Goal: Information Seeking & Learning: Learn about a topic

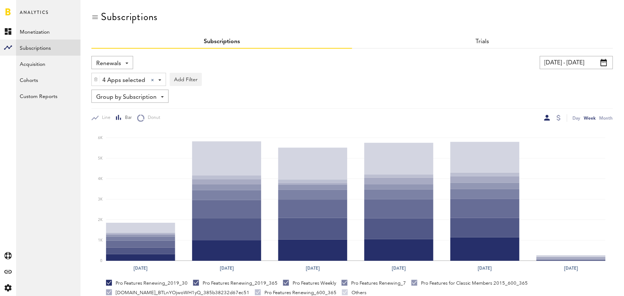
click at [586, 58] on input "[DATE] - [DATE]" at bounding box center [576, 62] width 73 height 13
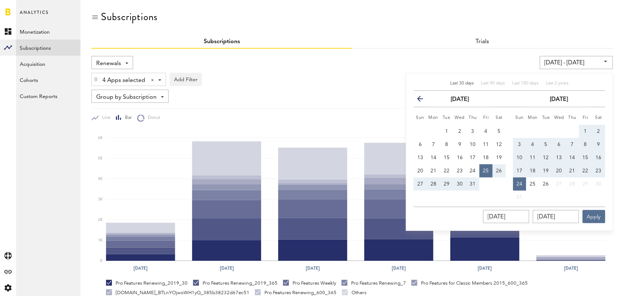
click at [459, 83] on span "Last 30 days" at bounding box center [462, 83] width 24 height 4
type input "[DATE] - [DATE]"
type input "[DATE]"
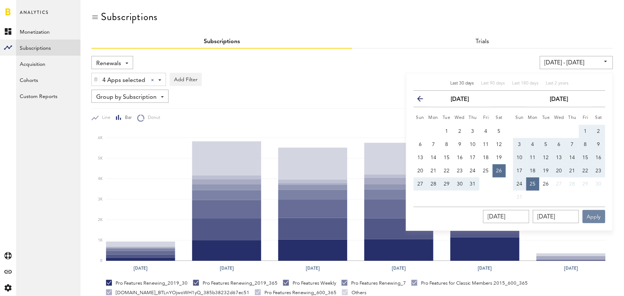
click at [597, 217] on button "Apply" at bounding box center [594, 216] width 23 height 13
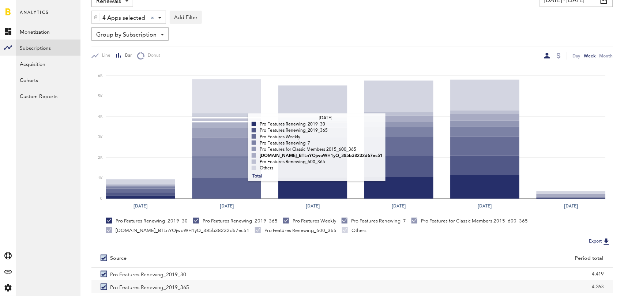
scroll to position [138, 0]
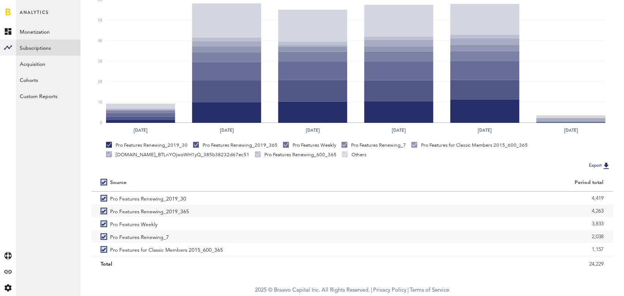
click at [103, 182] on label at bounding box center [106, 182] width 10 height 0
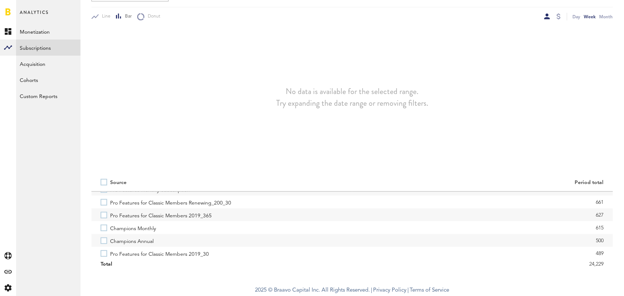
scroll to position [101, 0]
click at [103, 239] on label "Champions Annual" at bounding box center [222, 238] width 243 height 13
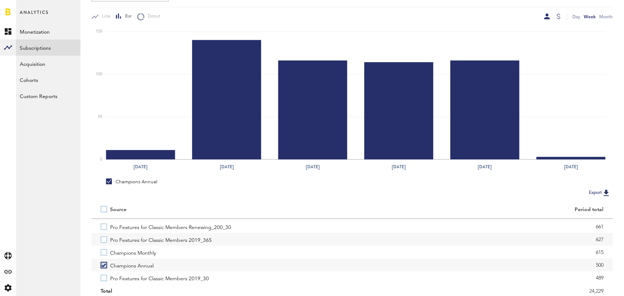
click at [101, 209] on label at bounding box center [106, 209] width 10 height 0
checkbox input "true"
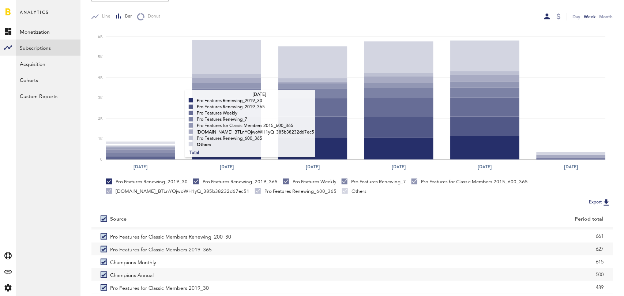
scroll to position [0, 0]
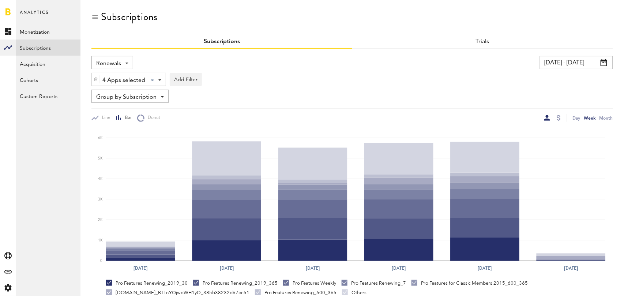
click at [126, 69] on div "4 Apps selected 4 Apps selected All Active Inactive CoachNow: Skill Coaching Ap…" at bounding box center [352, 77] width 522 height 17
click at [123, 62] on div "Renewals Revenue MRR Actives Trial Status Billing Retries New Subscriptions Ren…" at bounding box center [112, 62] width 42 height 13
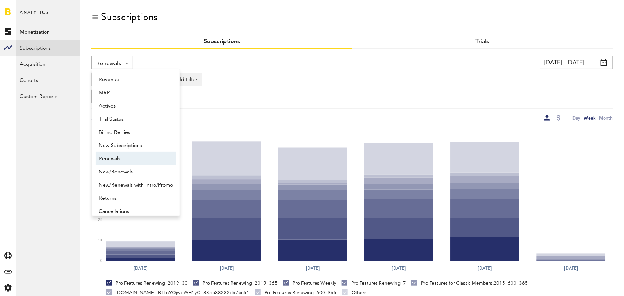
scroll to position [6, 0]
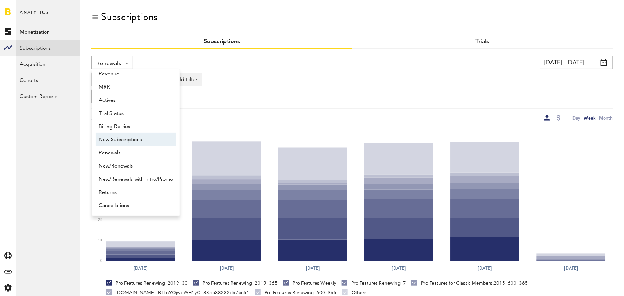
click at [126, 139] on span "New Subscriptions" at bounding box center [136, 140] width 74 height 12
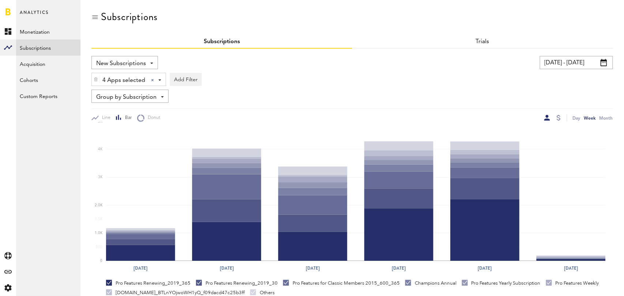
click at [139, 98] on span "Group by Subscription" at bounding box center [126, 97] width 60 height 12
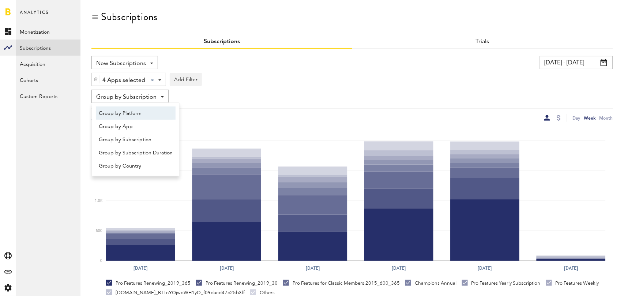
click at [139, 112] on span "Group by Platform" at bounding box center [136, 113] width 74 height 12
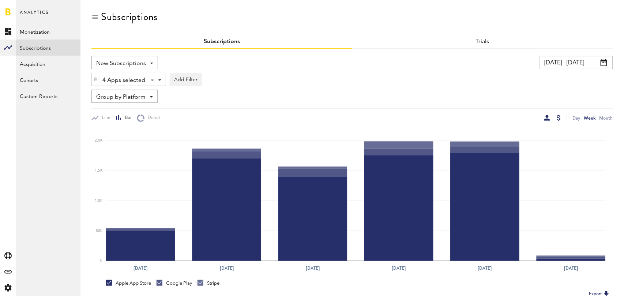
click at [560, 118] on div at bounding box center [559, 118] width 4 height 6
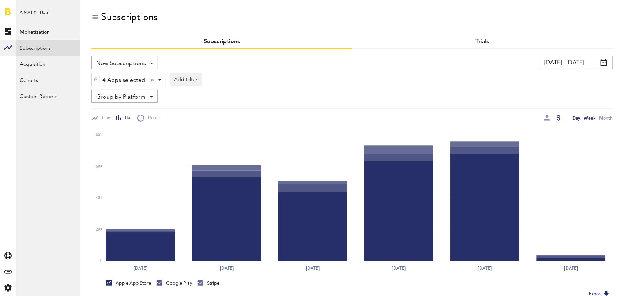
click at [579, 117] on div "Day" at bounding box center [577, 118] width 8 height 8
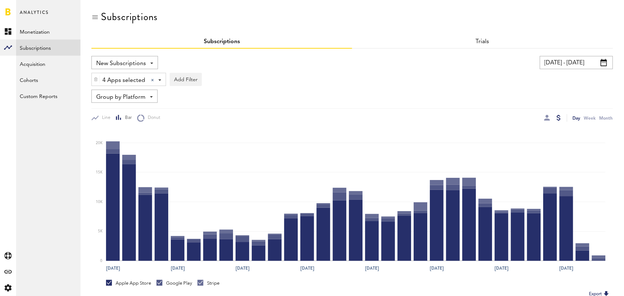
click at [566, 64] on input "[DATE] - [DATE]" at bounding box center [576, 62] width 73 height 13
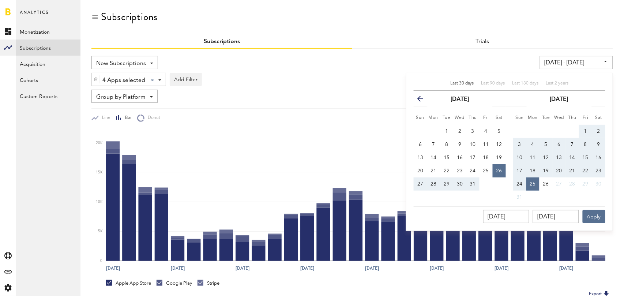
click at [461, 52] on div "New Subscriptions Revenue MRR Actives Trial Status Billing Retries New Subscrip…" at bounding box center [352, 211] width 522 height 325
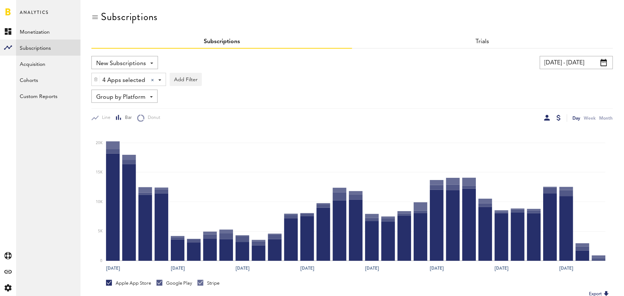
click at [546, 115] on div at bounding box center [547, 118] width 6 height 6
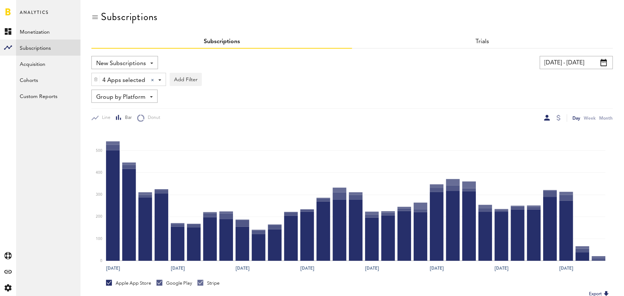
click at [139, 94] on span "Group by Platform" at bounding box center [120, 97] width 49 height 12
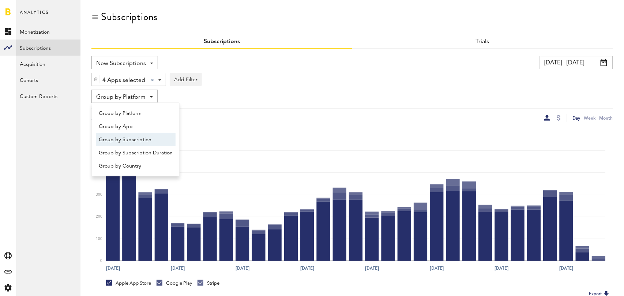
click at [143, 136] on span "Group by Subscription" at bounding box center [136, 140] width 74 height 12
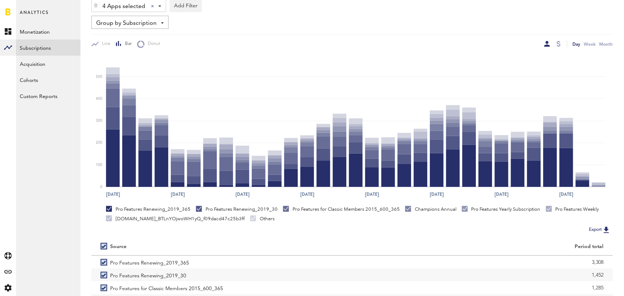
scroll to position [138, 0]
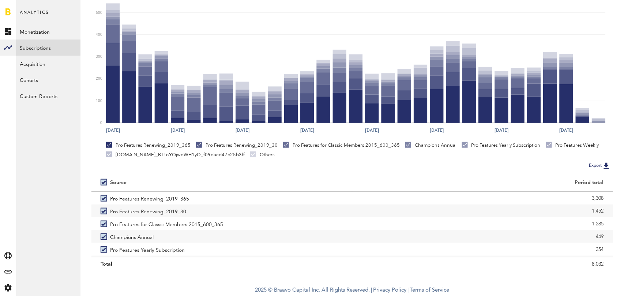
click at [105, 182] on label at bounding box center [106, 182] width 10 height 0
checkbox input "false"
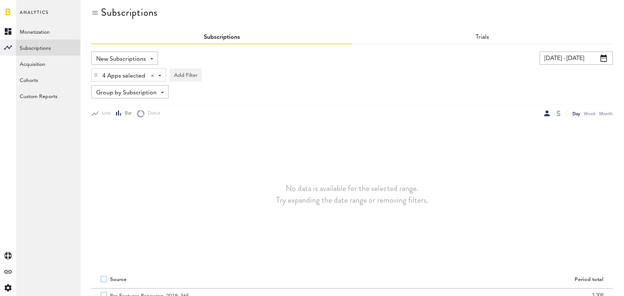
scroll to position [0, 0]
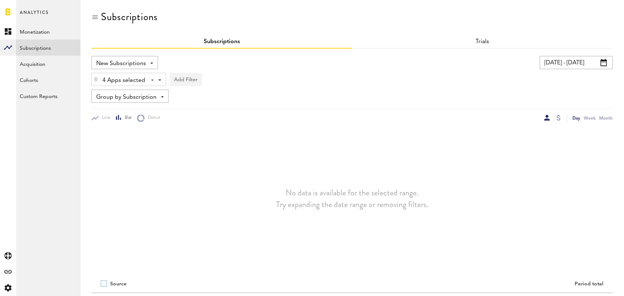
click at [185, 79] on button "Add Filter" at bounding box center [186, 79] width 32 height 13
click at [210, 141] on li "Subscription durations" at bounding box center [203, 137] width 59 height 13
click at [244, 80] on div "Subscription durations" at bounding box center [213, 80] width 65 height 12
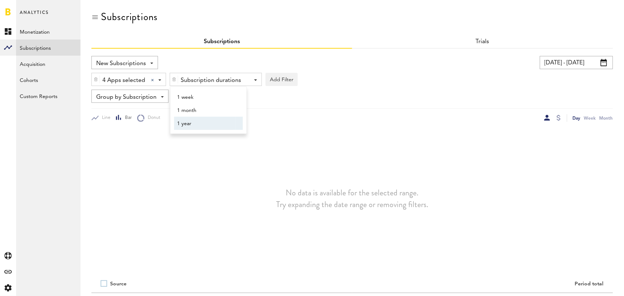
click at [211, 123] on span "1 year" at bounding box center [205, 123] width 56 height 12
click at [369, 84] on div "4 Apps selected 4 Apps selected All Active Inactive CoachNow: Skill Coaching Ap…" at bounding box center [352, 77] width 522 height 17
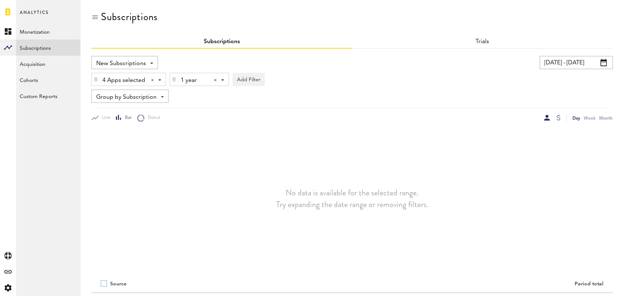
scroll to position [101, 0]
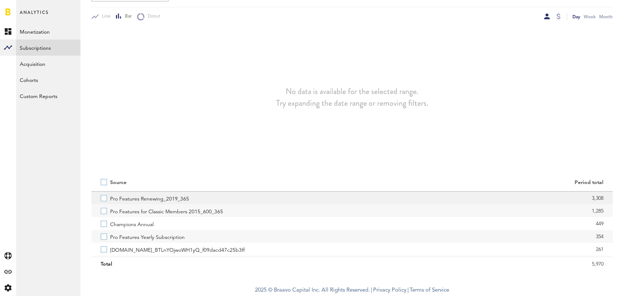
click at [102, 199] on label "Pro Features Renewing_2019_365" at bounding box center [222, 198] width 243 height 13
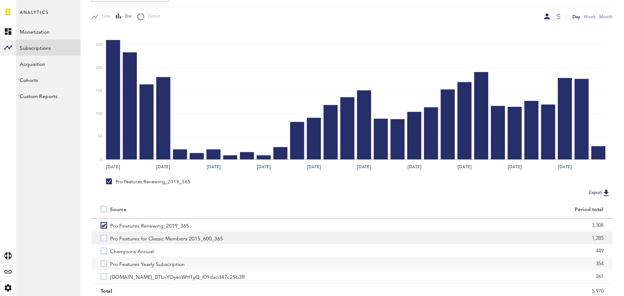
click at [104, 239] on label "Pro Features for Classic Members 2015_600_365" at bounding box center [222, 238] width 243 height 13
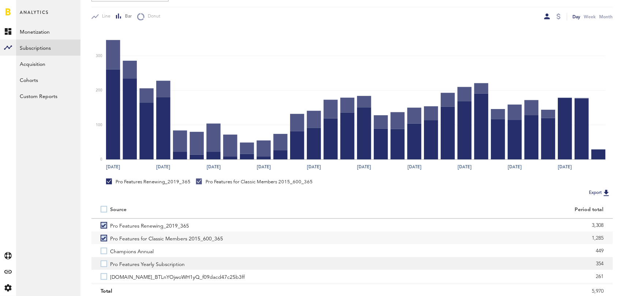
click at [105, 263] on label "Pro Features Yearly Subscription" at bounding box center [222, 263] width 243 height 13
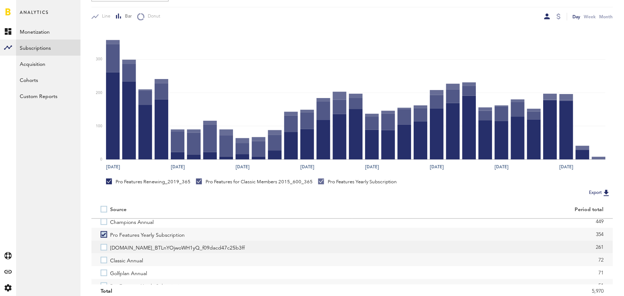
scroll to position [34, 0]
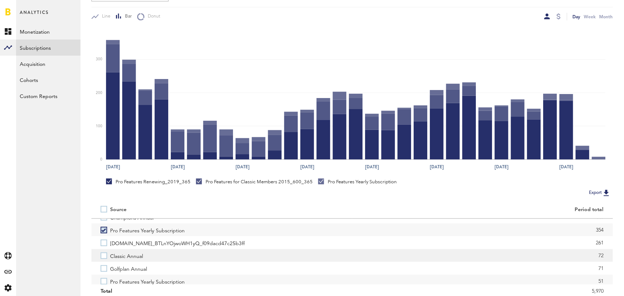
click at [103, 256] on label "Classic Annual" at bounding box center [222, 255] width 243 height 13
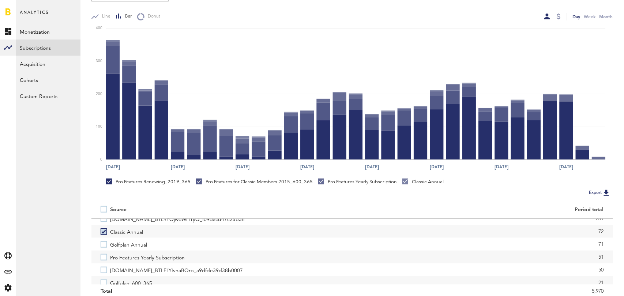
click at [103, 256] on label "Pro Features Yearly Subscription" at bounding box center [222, 257] width 243 height 13
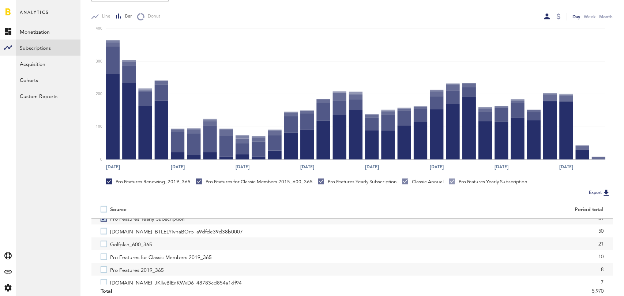
scroll to position [97, 0]
click at [103, 256] on label "Pro Features for Classic Members 2019_365" at bounding box center [222, 256] width 243 height 13
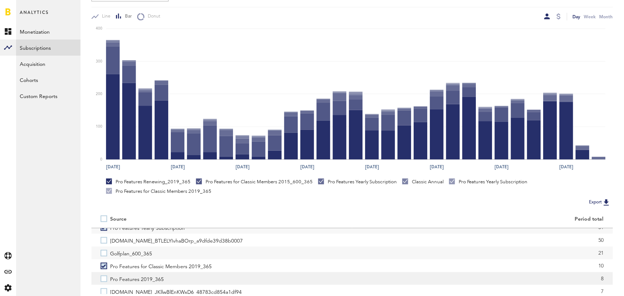
click at [104, 280] on label "Pro Features 2019_365" at bounding box center [222, 278] width 243 height 13
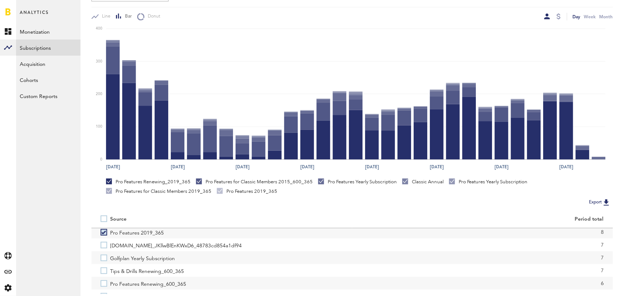
scroll to position [153, 0]
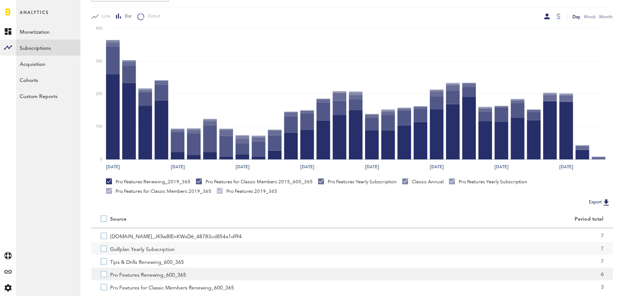
click at [102, 273] on label "Pro Features Renewing_600_365" at bounding box center [222, 274] width 243 height 13
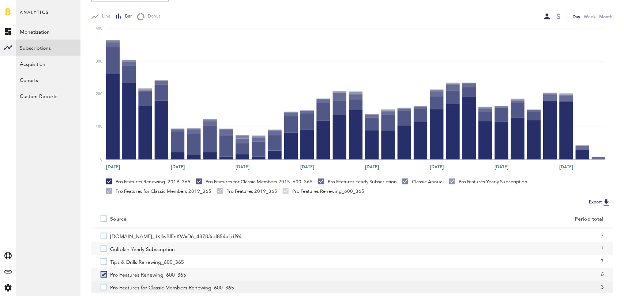
click at [103, 286] on label "Pro Features for Classic Members Renewing_600_365" at bounding box center [222, 287] width 243 height 13
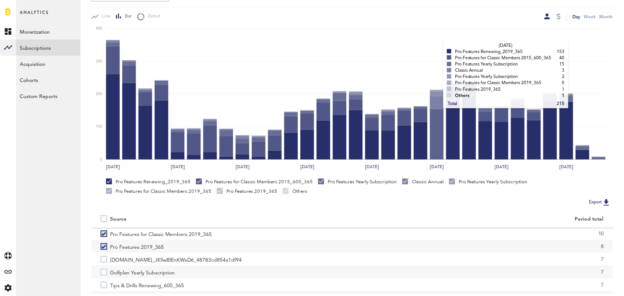
scroll to position [0, 0]
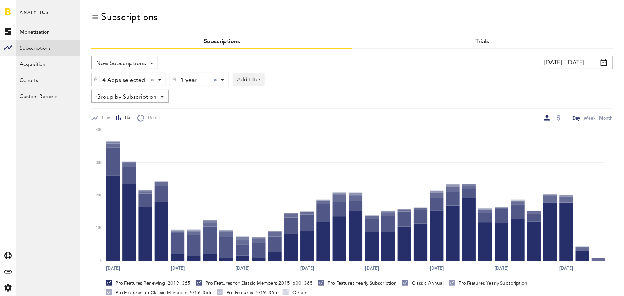
click at [216, 78] on div "1 year 1 year 1 week 1 month 1 year" at bounding box center [199, 79] width 59 height 13
click at [201, 107] on span "1 month" at bounding box center [205, 110] width 56 height 12
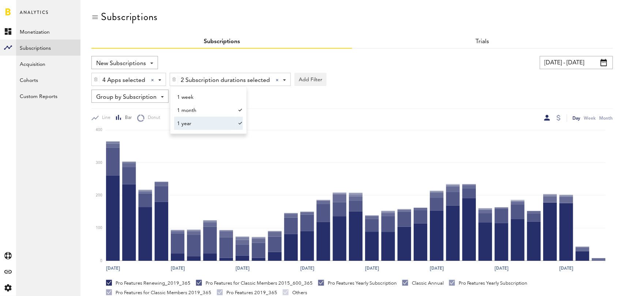
click at [206, 124] on span "1 year" at bounding box center [205, 123] width 56 height 12
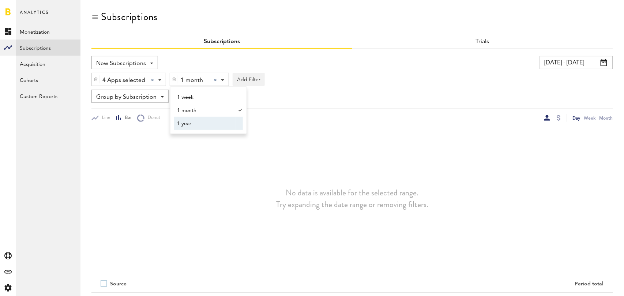
scroll to position [101, 0]
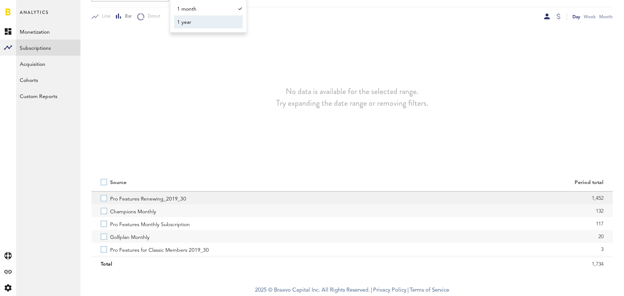
click at [105, 198] on label "Pro Features Renewing_2019_30" at bounding box center [222, 198] width 243 height 13
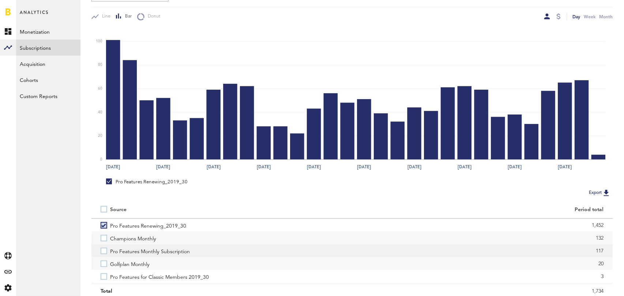
click at [104, 251] on label "Pro Features Monthly Subscription" at bounding box center [222, 250] width 243 height 13
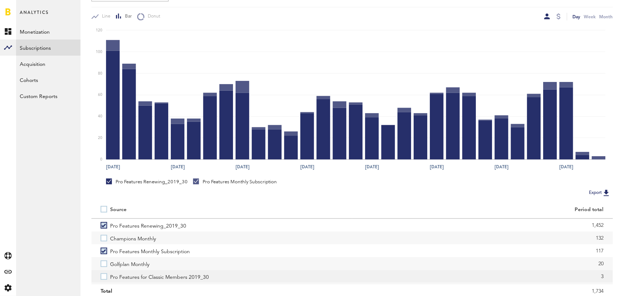
click at [105, 277] on label "Pro Features for Classic Members 2019_30" at bounding box center [222, 276] width 243 height 13
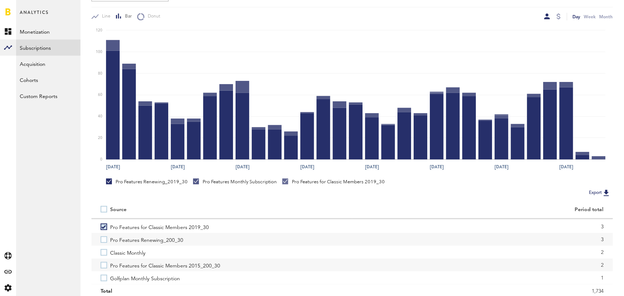
scroll to position [51, 0]
click at [104, 236] on label "Pro Features Renewing_200_30" at bounding box center [222, 238] width 243 height 13
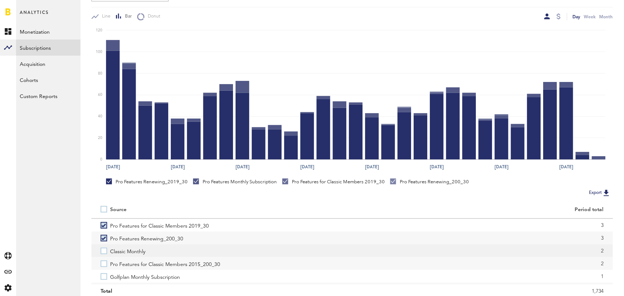
click at [104, 251] on label "Classic Monthly" at bounding box center [222, 250] width 243 height 13
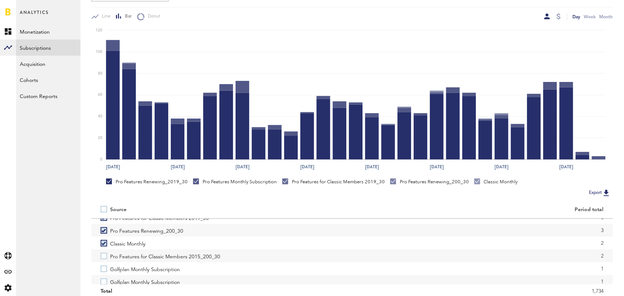
scroll to position [60, 0]
click at [104, 251] on label "Pro Features for Classic Members 2015_200_30" at bounding box center [222, 254] width 243 height 13
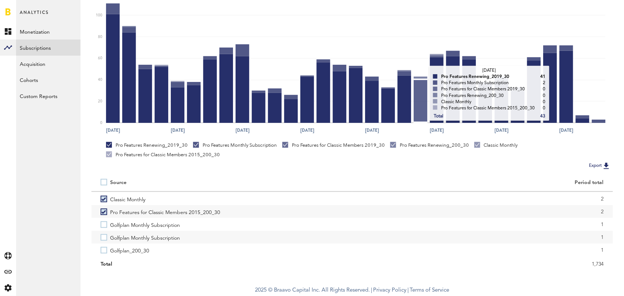
scroll to position [0, 0]
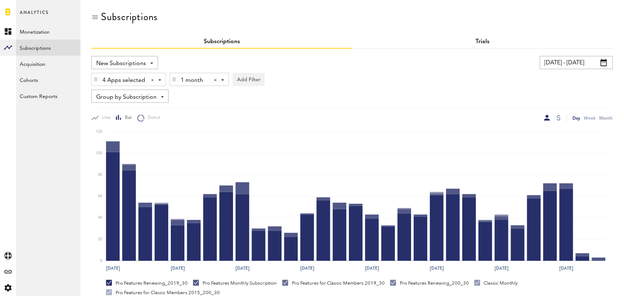
click at [486, 39] on link "Trials" at bounding box center [483, 42] width 14 height 6
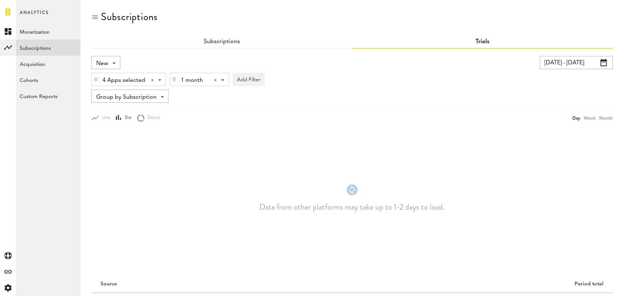
click at [216, 79] on div at bounding box center [215, 80] width 3 height 3
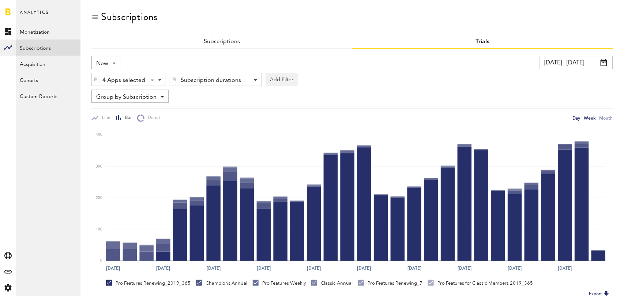
click at [591, 115] on div "Week" at bounding box center [590, 118] width 12 height 8
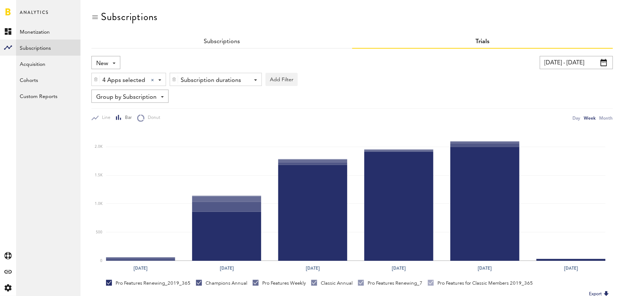
click at [110, 58] on div "New New Active Cancelled Conversion" at bounding box center [105, 62] width 29 height 13
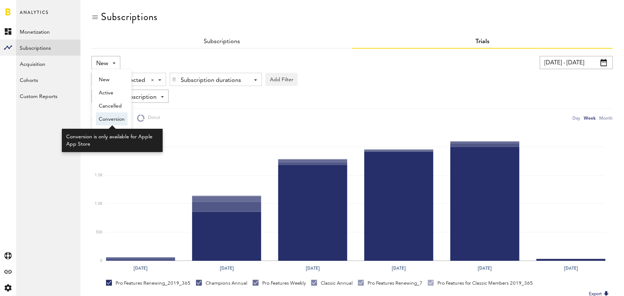
click at [109, 117] on span "Conversion" at bounding box center [112, 119] width 26 height 12
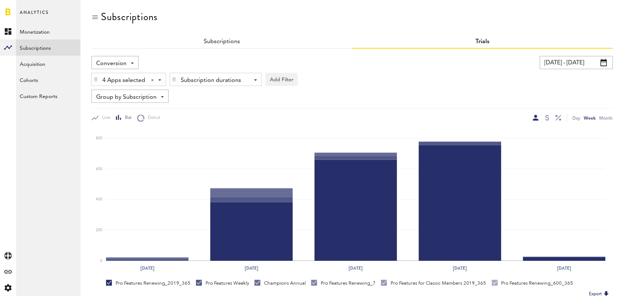
click at [120, 65] on span "Conversion" at bounding box center [111, 63] width 30 height 12
click at [231, 44] on link "Subscriptions" at bounding box center [222, 42] width 36 height 6
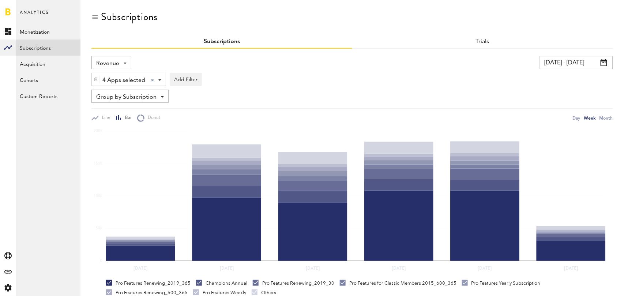
click at [116, 61] on span "Revenue" at bounding box center [107, 63] width 23 height 12
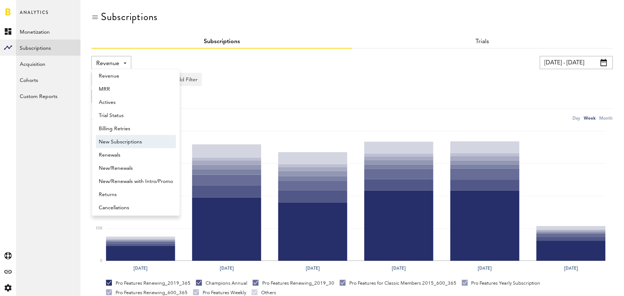
click at [121, 138] on span "New Subscriptions" at bounding box center [136, 142] width 74 height 12
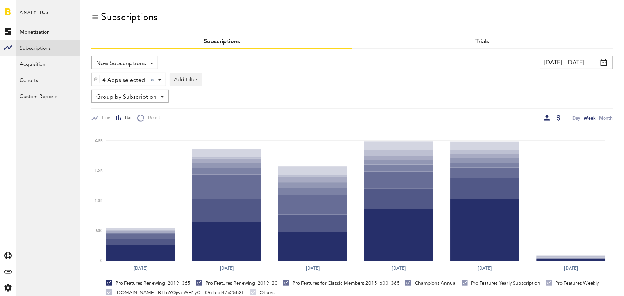
click at [559, 118] on div at bounding box center [559, 118] width 4 height 6
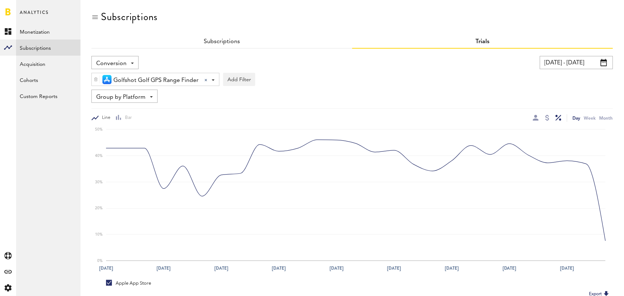
click at [590, 64] on input "07/22/25 - 08/21/25" at bounding box center [576, 62] width 73 height 13
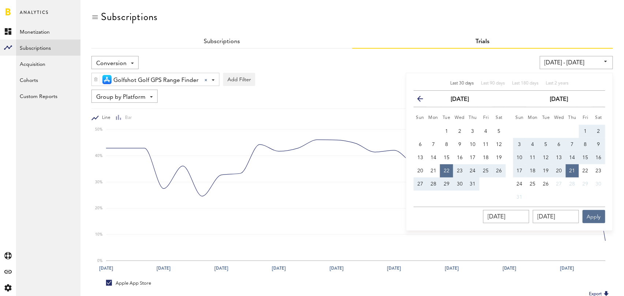
click at [457, 85] on span "Last 30 days" at bounding box center [462, 83] width 24 height 4
type input "[DATE] - [DATE]"
type input "[DATE]"
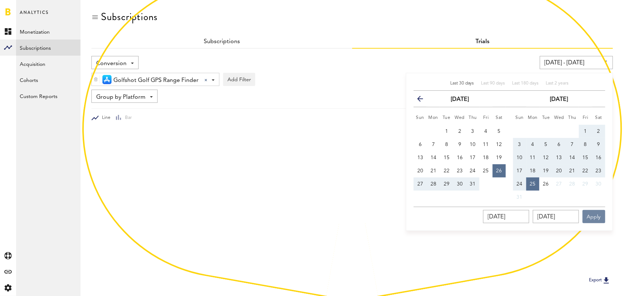
click at [593, 214] on button "Apply" at bounding box center [594, 216] width 23 height 13
